Goal: Contribute content: Contribute content

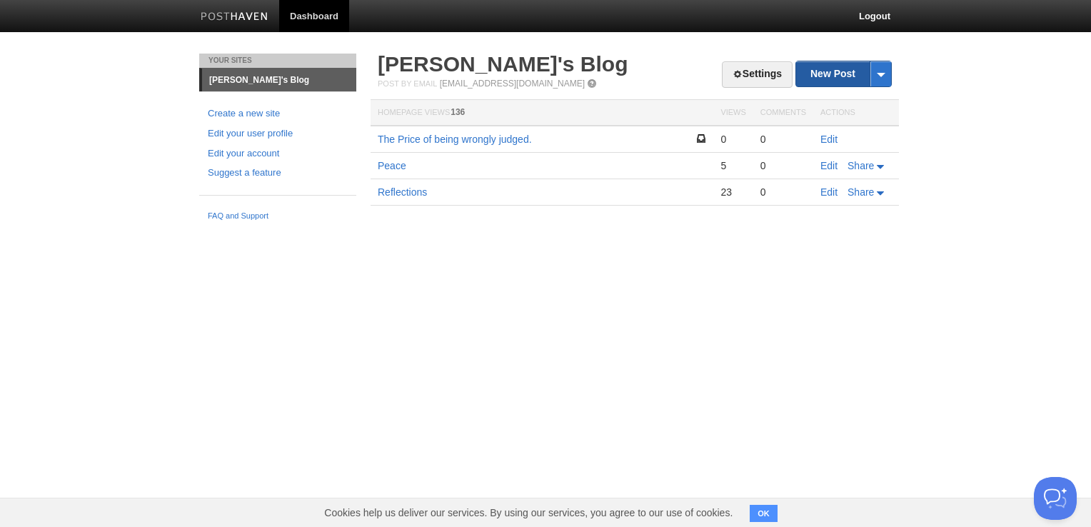
click at [846, 79] on link "New Post" at bounding box center [843, 73] width 95 height 25
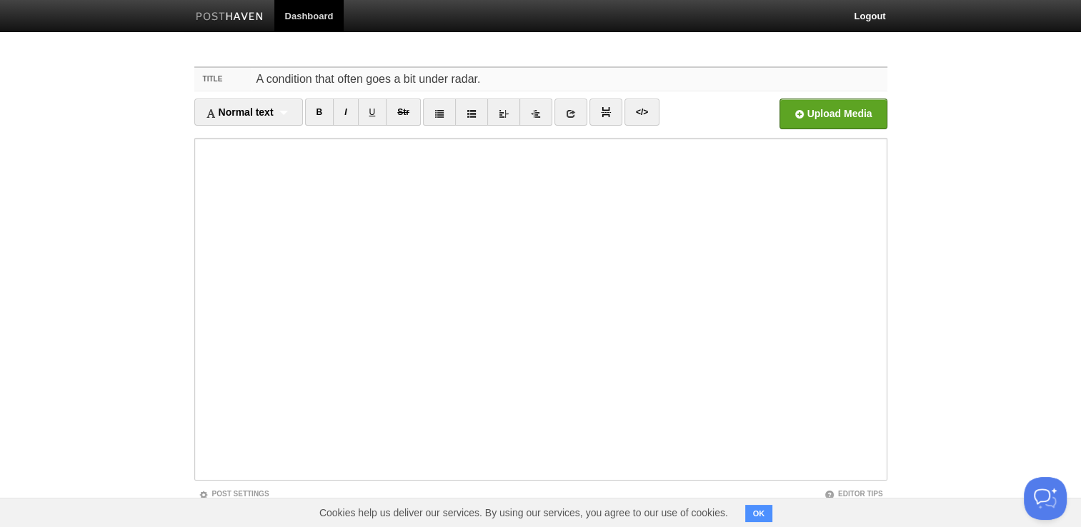
click at [509, 84] on input "A condition that often goes a bit under radar." at bounding box center [568, 79] width 635 height 23
click at [523, 84] on input "A condition that often goes a bit under radar.." at bounding box center [568, 79] width 635 height 23
click at [366, 81] on input "A condition that often goes a bit under radar.. A Personal Journey" at bounding box center [568, 79] width 635 height 23
click at [463, 86] on input "A condition that goes a bit under radar.. A Personal Journey" at bounding box center [568, 79] width 635 height 23
type input "A condition that goes a bit under radar.. A Personal Journey through unexpected…"
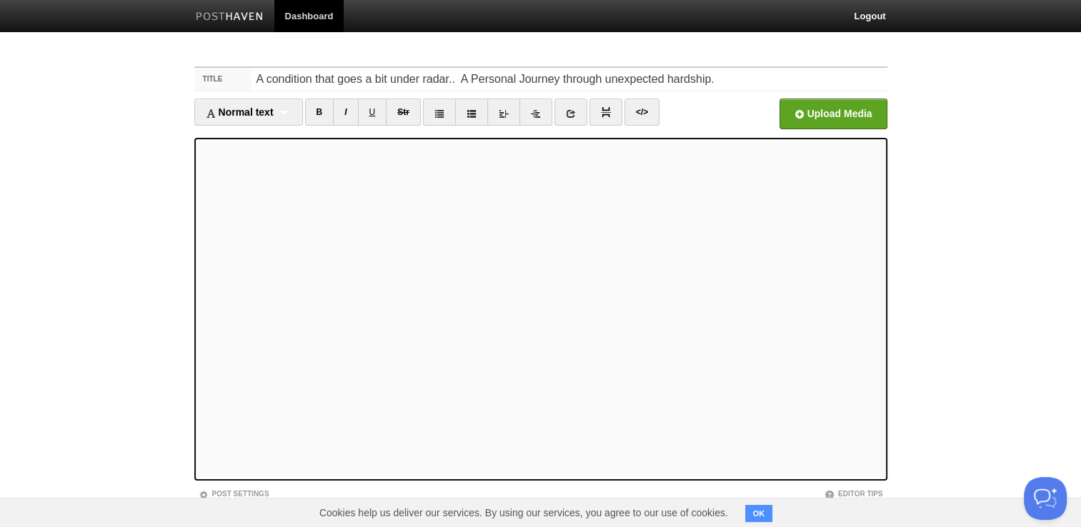
scroll to position [75, 0]
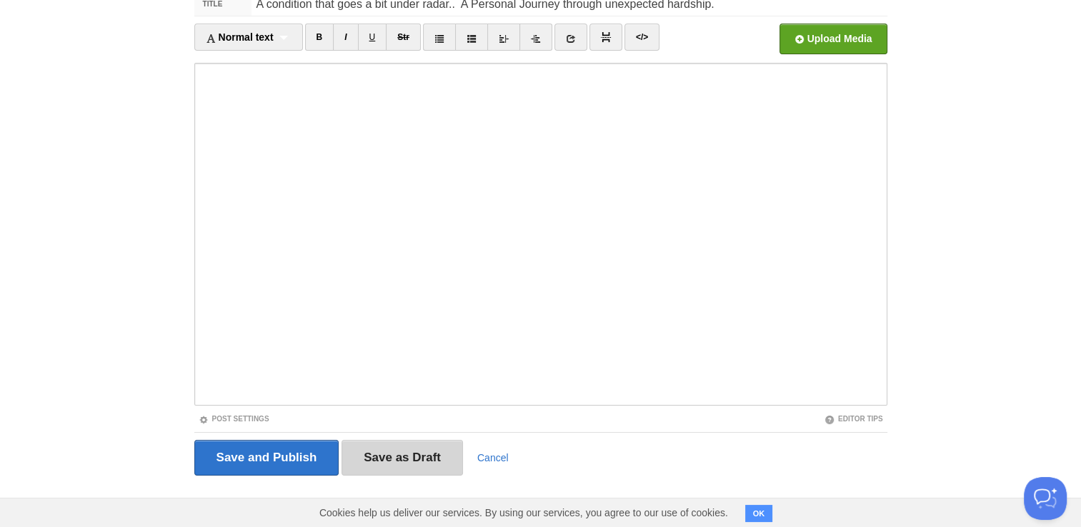
click at [411, 458] on input "Save as Draft" at bounding box center [401, 458] width 121 height 36
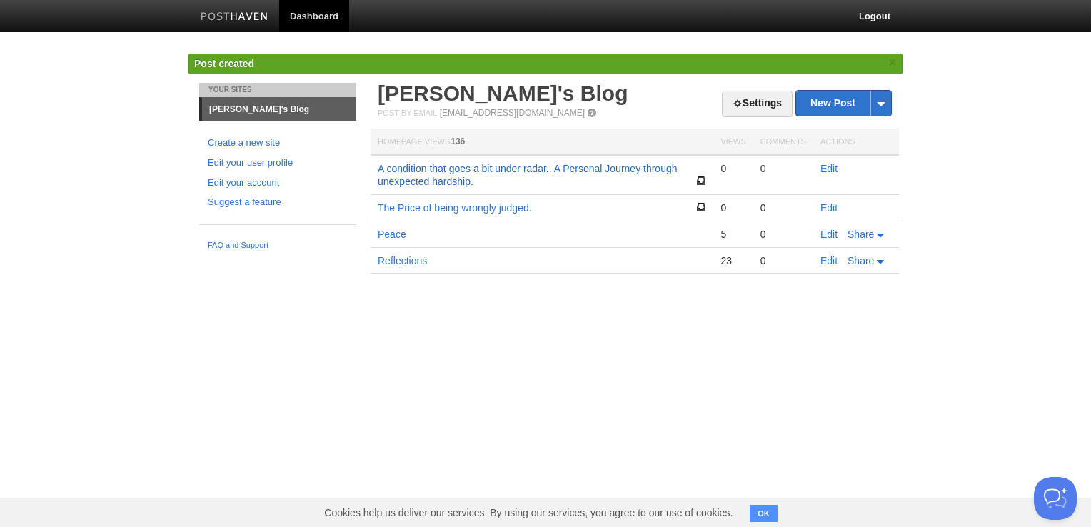
click at [471, 166] on link "A condition that goes a bit under radar.. A Personal Journey through unexpected…" at bounding box center [528, 175] width 300 height 24
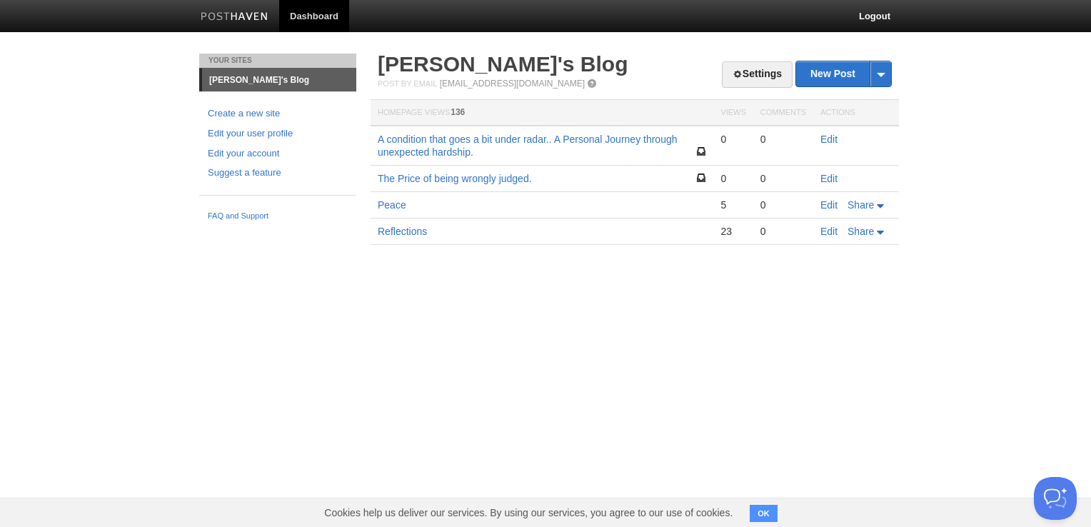
click at [474, 151] on td "A condition that goes a bit under radar.. A Personal Journey through unexpected…" at bounding box center [542, 146] width 343 height 40
click at [404, 136] on link "A condition that goes a bit under radar.. A Personal Journey through unexpected…" at bounding box center [528, 146] width 300 height 24
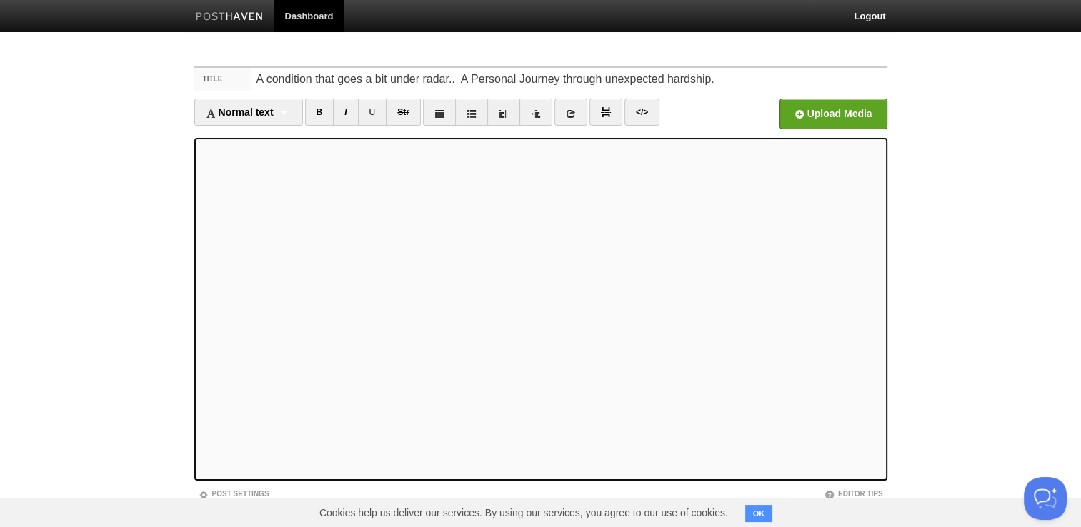
scroll to position [75, 0]
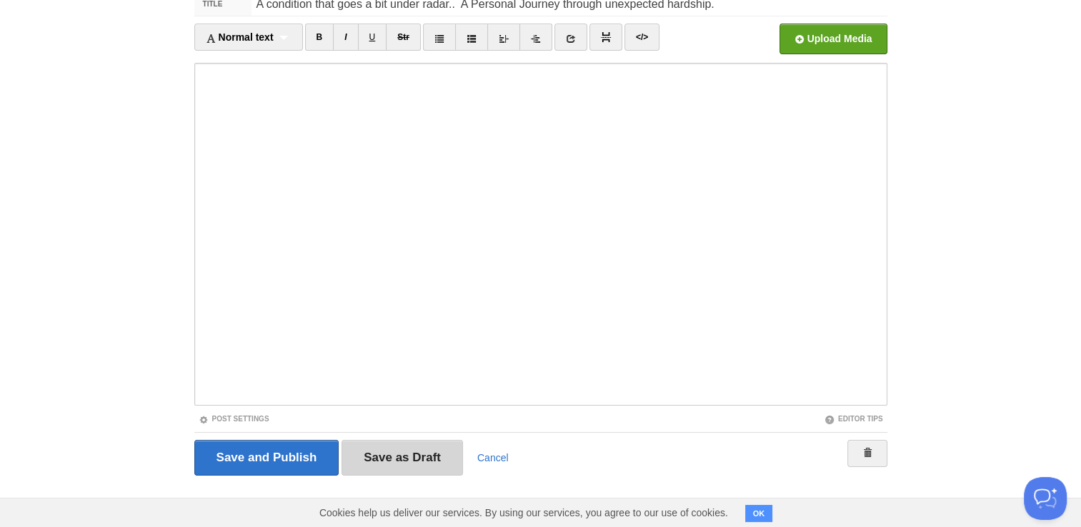
click at [388, 466] on input "Save as Draft" at bounding box center [401, 458] width 121 height 36
